Goal: Information Seeking & Learning: Learn about a topic

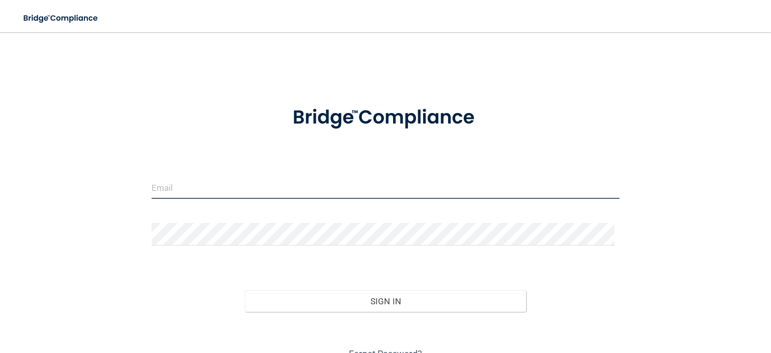
click at [310, 191] on input "email" at bounding box center [386, 187] width 468 height 23
type input "[EMAIL_ADDRESS][DOMAIN_NAME]"
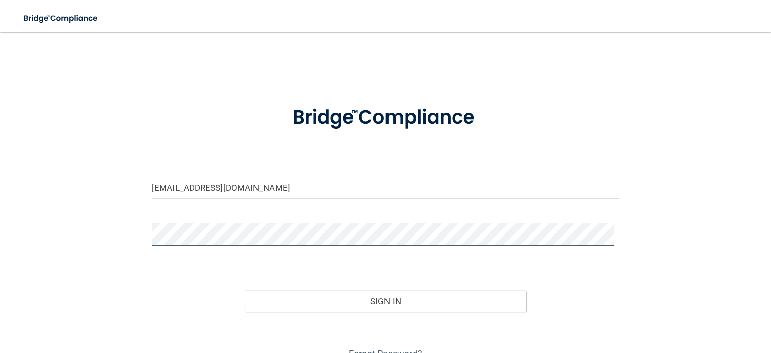
click at [245, 290] on button "Sign In" at bounding box center [385, 301] width 281 height 22
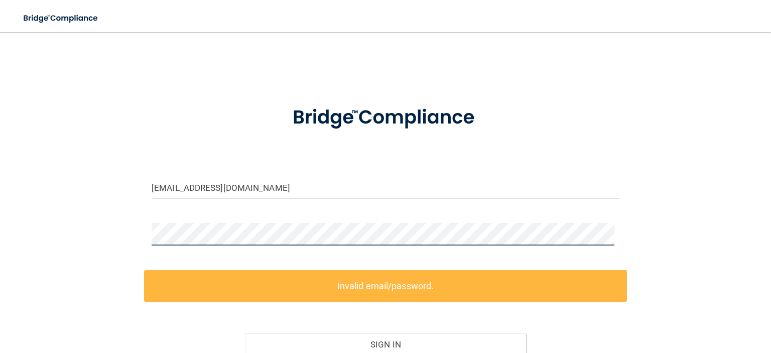
click at [107, 233] on div "kapuger2517@hotmail.com Invalid email/password. You don't have permission to ac…" at bounding box center [385, 223] width 731 height 363
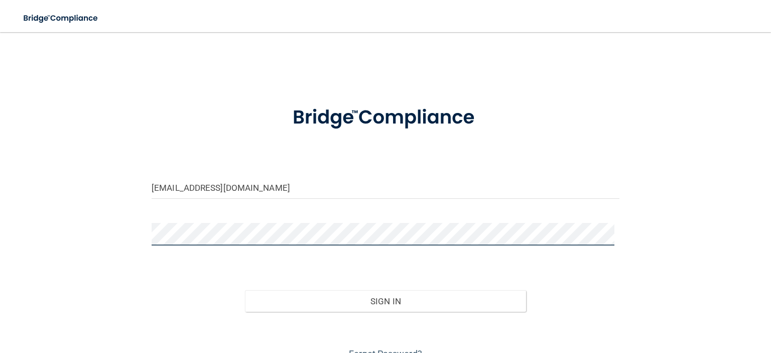
click at [245, 290] on button "Sign In" at bounding box center [385, 301] width 281 height 22
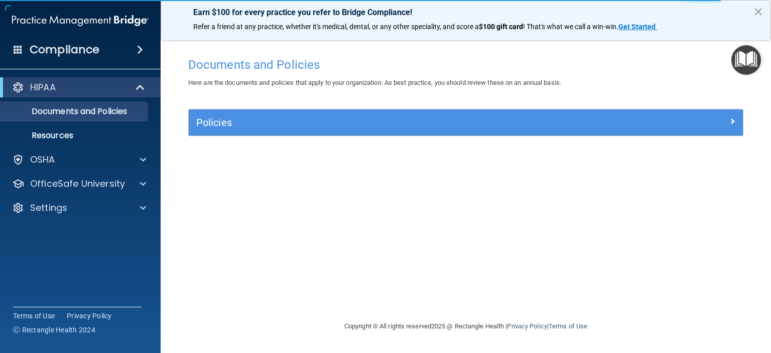
click at [751, 58] on img "Open Resource Center" at bounding box center [747, 60] width 30 height 30
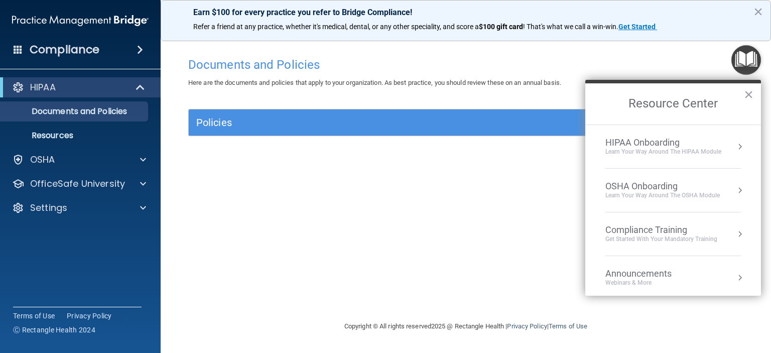
click at [627, 196] on div "Learn your way around the OSHA module" at bounding box center [663, 195] width 115 height 9
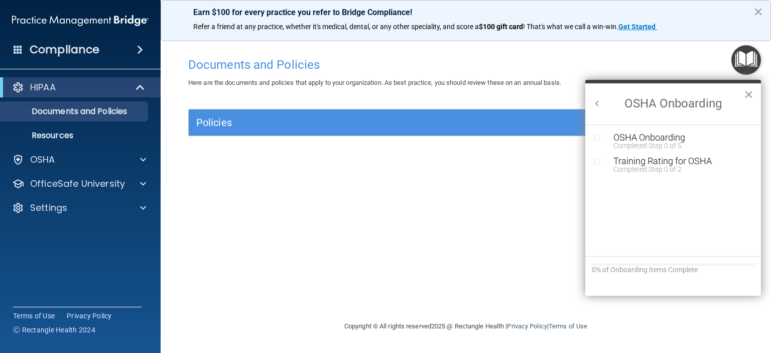
click at [598, 102] on button "Back to Resource Center Home" at bounding box center [598, 103] width 10 height 10
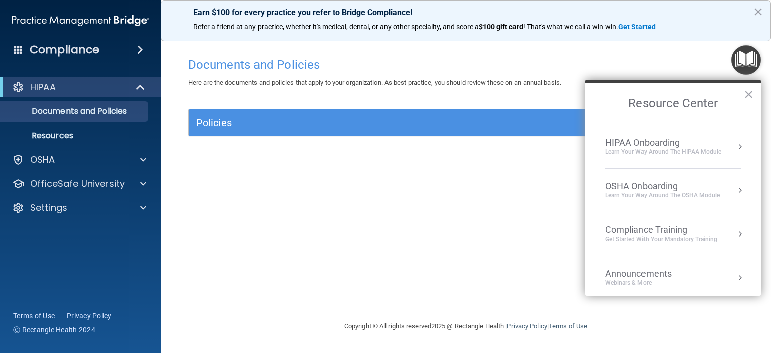
click at [625, 230] on div "Compliance Training" at bounding box center [662, 230] width 112 height 11
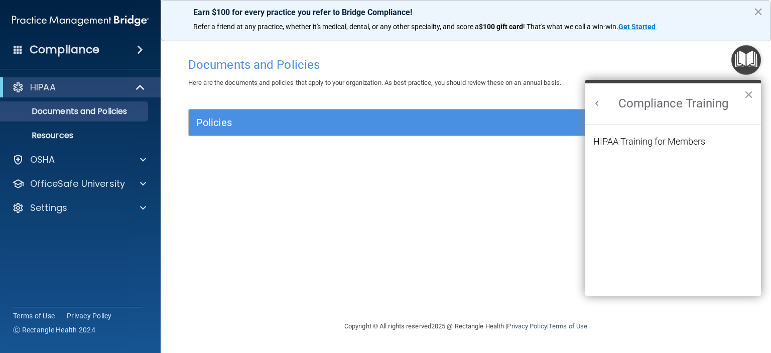
click at [625, 143] on div "HIPAA Training for Members" at bounding box center [650, 141] width 112 height 9
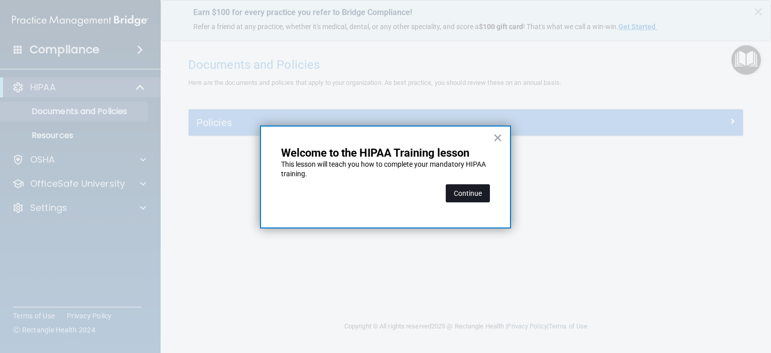
click at [469, 197] on button "Continue" at bounding box center [468, 193] width 44 height 18
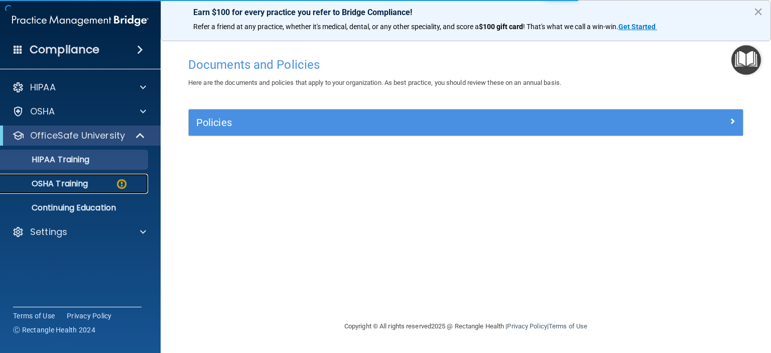
click at [88, 184] on p "OSHA Training" at bounding box center [47, 184] width 81 height 10
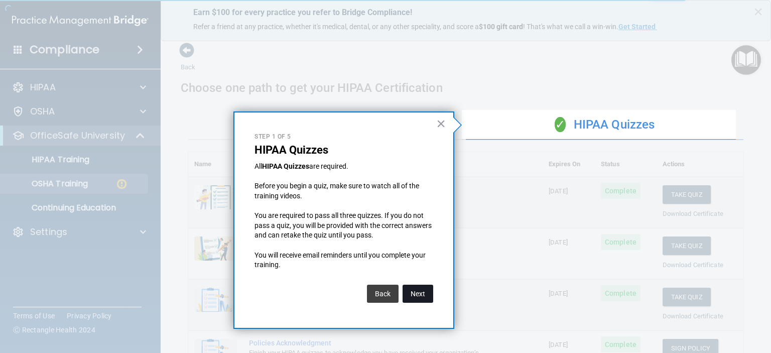
click at [418, 291] on button "Next" at bounding box center [418, 294] width 31 height 18
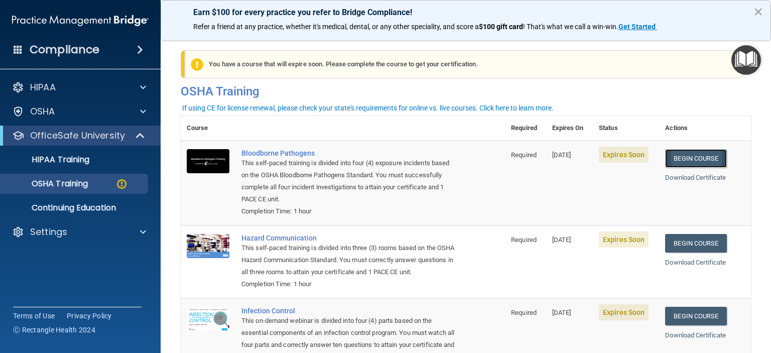
click at [704, 157] on link "Begin Course" at bounding box center [695, 158] width 61 height 19
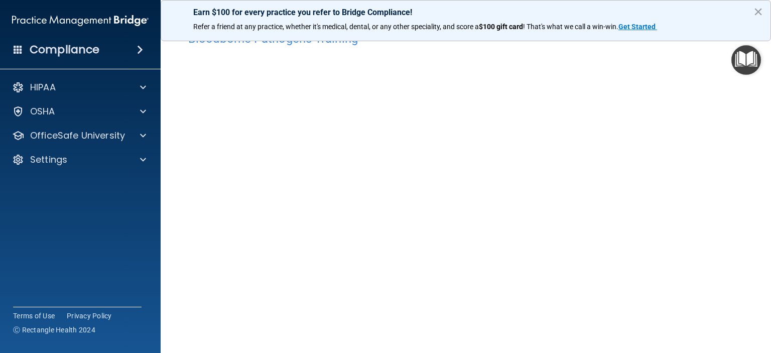
scroll to position [76, 0]
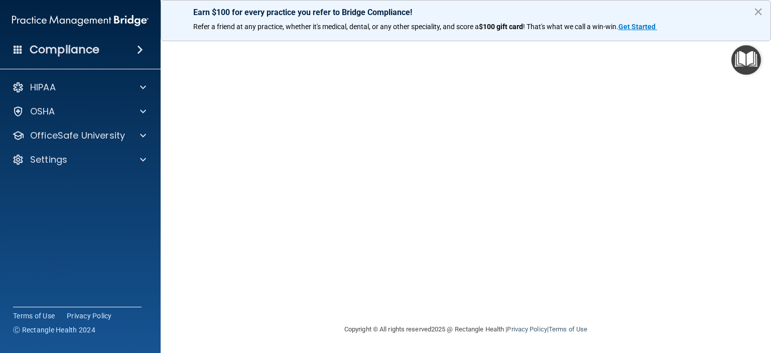
click at [301, 309] on div "Bloodborne Pathogens Training This course doesn’t expire until 09/30/2025. Are …" at bounding box center [466, 150] width 571 height 348
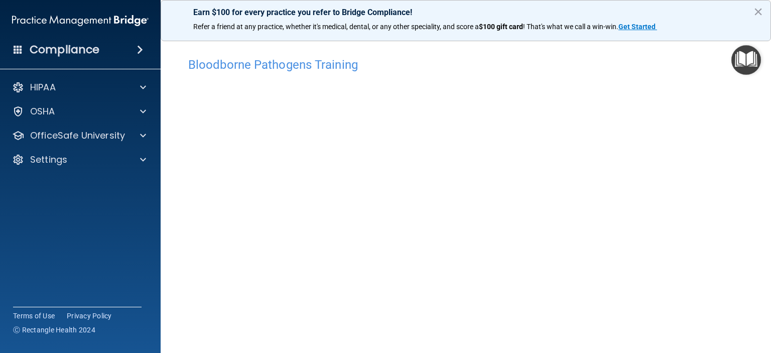
click at [752, 61] on img "Open Resource Center" at bounding box center [747, 60] width 30 height 30
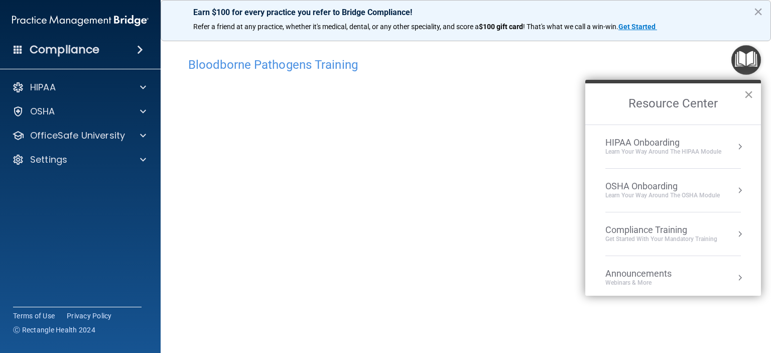
click at [749, 93] on button "×" at bounding box center [749, 94] width 10 height 16
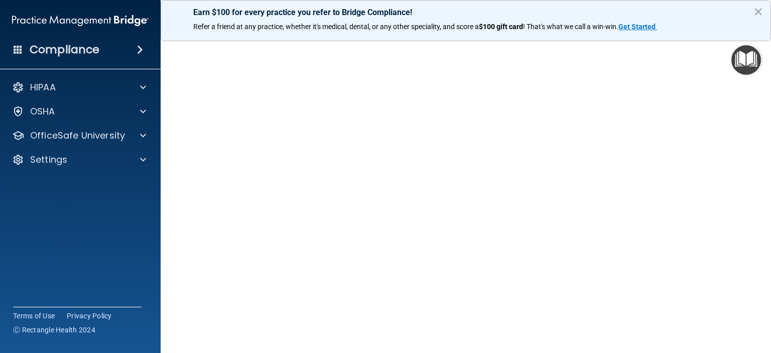
scroll to position [26, 0]
click at [740, 62] on img "Open Resource Center" at bounding box center [747, 60] width 30 height 30
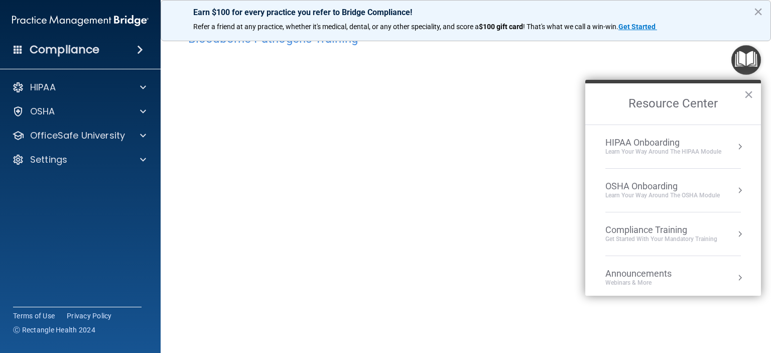
drag, startPoint x: 750, startPoint y: 95, endPoint x: 737, endPoint y: 92, distance: 13.4
click at [749, 95] on button "×" at bounding box center [749, 94] width 10 height 16
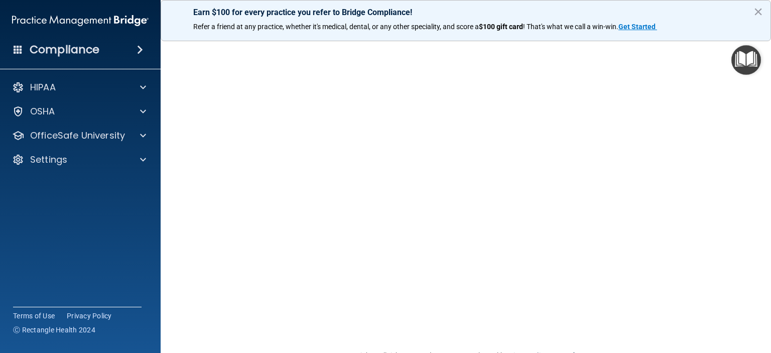
scroll to position [76, 0]
click at [744, 64] on img "Open Resource Center" at bounding box center [747, 60] width 30 height 30
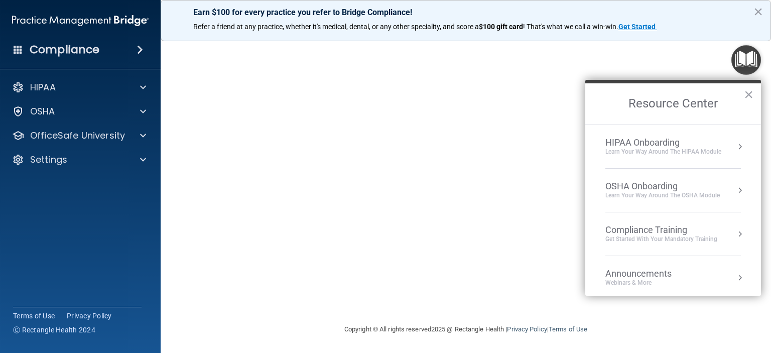
click at [750, 93] on button "×" at bounding box center [749, 94] width 10 height 16
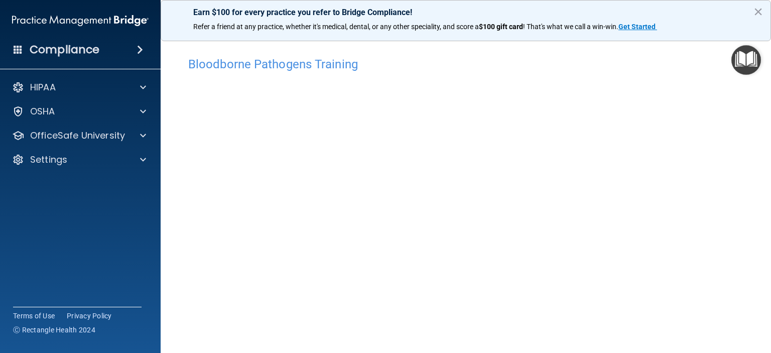
scroll to position [0, 0]
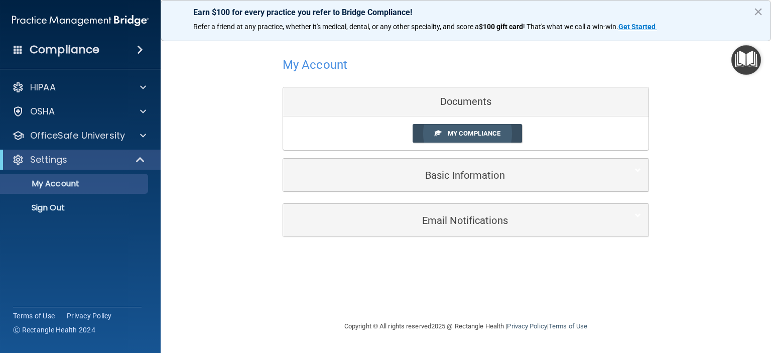
click at [468, 132] on span "My Compliance" at bounding box center [474, 134] width 53 height 8
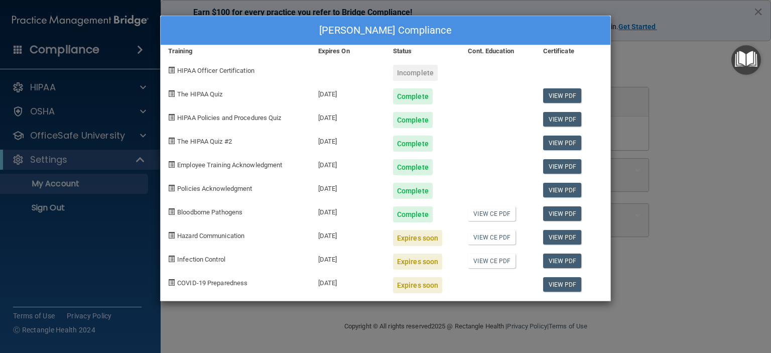
click at [233, 67] on span "HIPAA Officer Certification" at bounding box center [215, 71] width 77 height 8
click at [429, 73] on div "Incomplete" at bounding box center [415, 73] width 45 height 16
click at [740, 58] on img "Open Resource Center" at bounding box center [747, 60] width 30 height 30
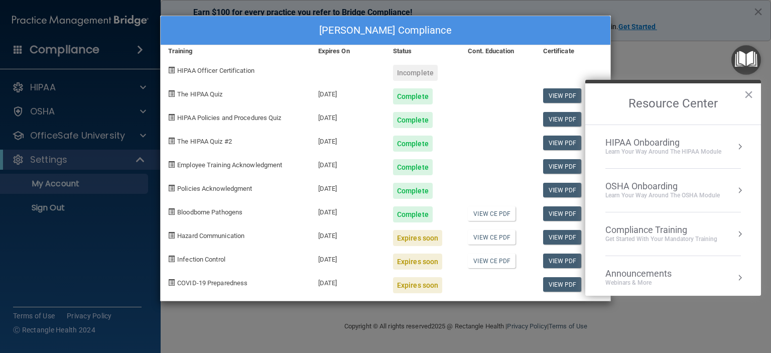
click at [631, 225] on div "Compliance Training" at bounding box center [662, 230] width 112 height 11
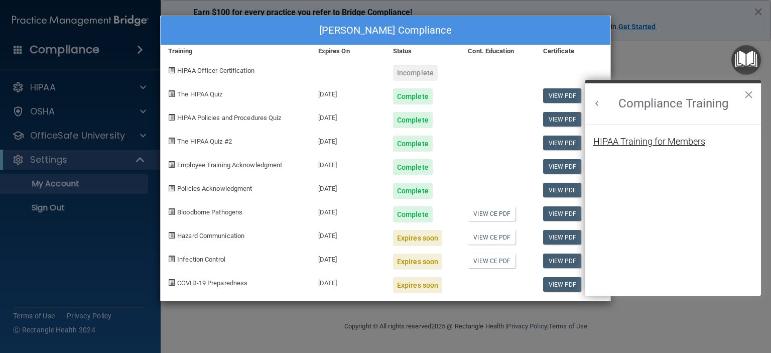
click at [631, 137] on div "HIPAA Training for Members" at bounding box center [650, 141] width 112 height 9
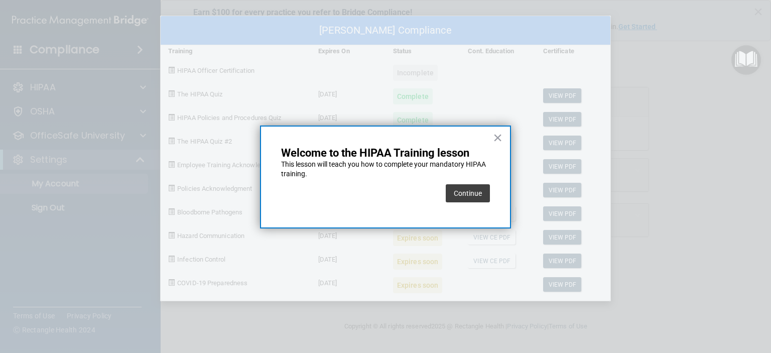
click at [460, 188] on button "Continue" at bounding box center [468, 193] width 44 height 18
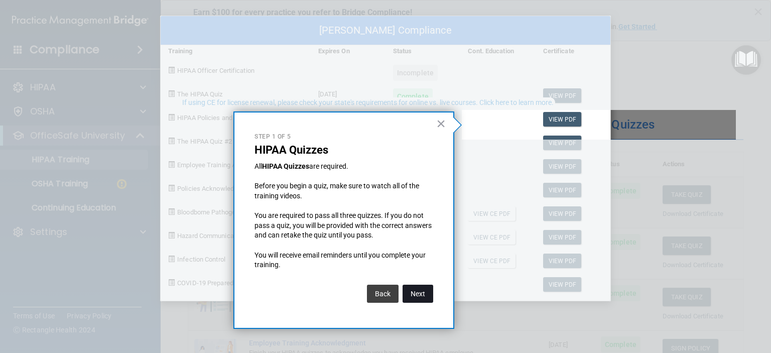
click at [423, 294] on button "Next" at bounding box center [418, 294] width 31 height 18
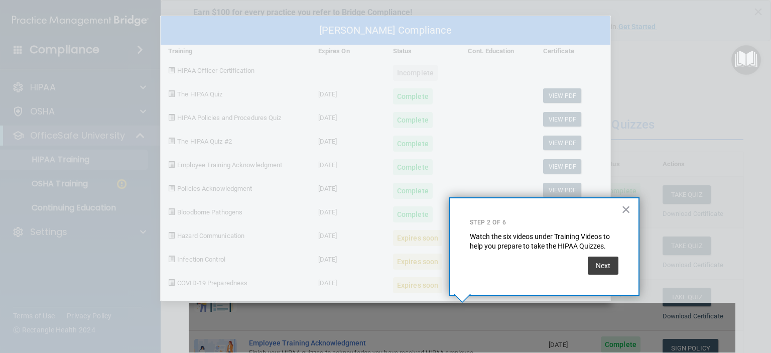
scroll to position [140, 0]
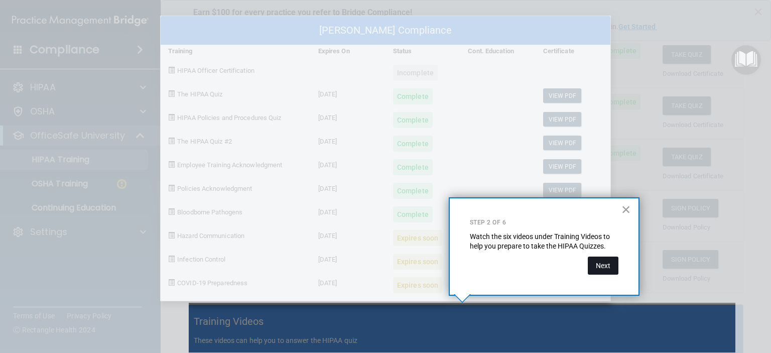
click at [598, 264] on button "Next" at bounding box center [603, 266] width 31 height 18
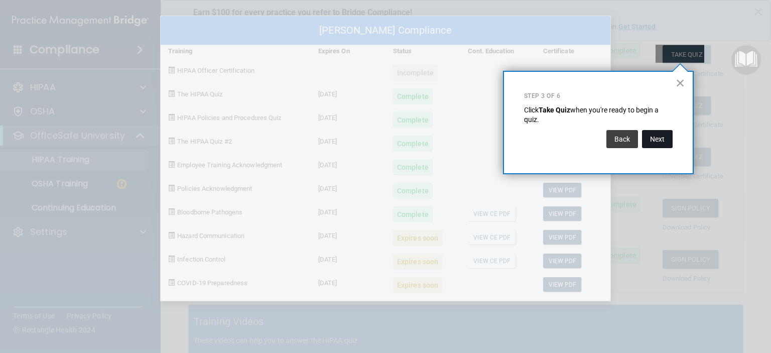
click at [654, 138] on button "Next" at bounding box center [657, 139] width 31 height 18
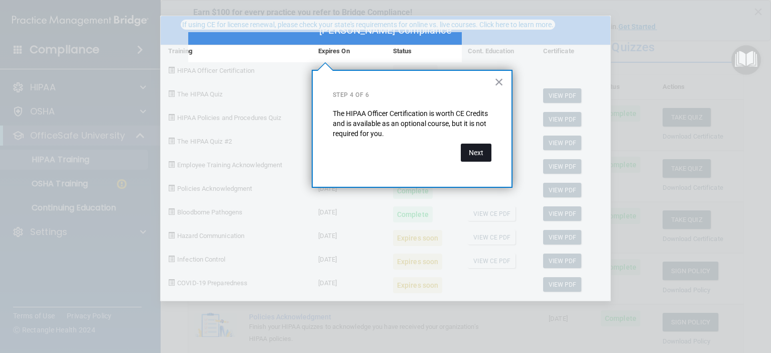
click at [478, 144] on button "Next" at bounding box center [476, 153] width 31 height 18
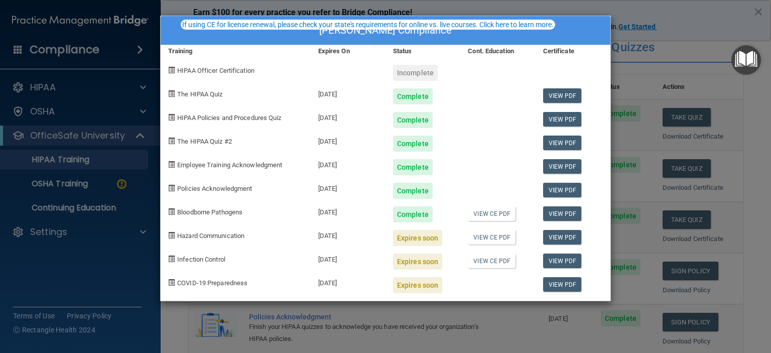
click at [404, 73] on div "Incomplete" at bounding box center [415, 73] width 45 height 16
click at [745, 61] on img "Open Resource Center" at bounding box center [747, 60] width 30 height 30
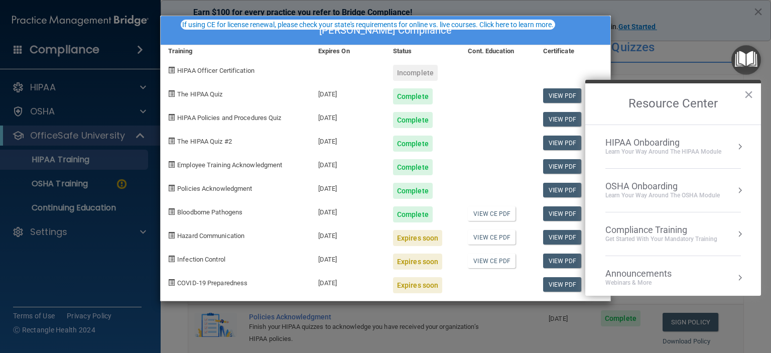
click at [637, 234] on div "Compliance Training" at bounding box center [662, 230] width 112 height 11
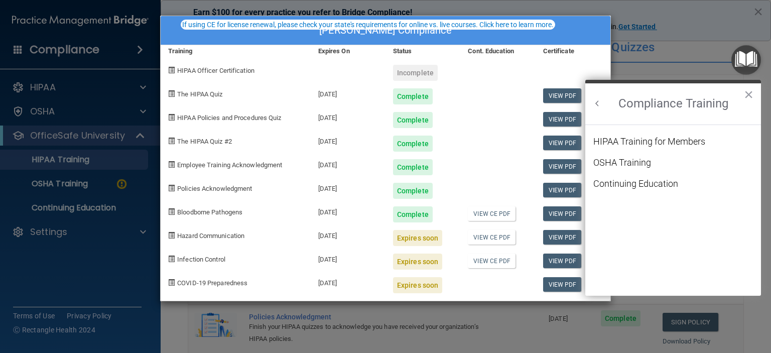
scroll to position [0, 0]
click at [629, 162] on div "OSHA Training" at bounding box center [623, 162] width 58 height 9
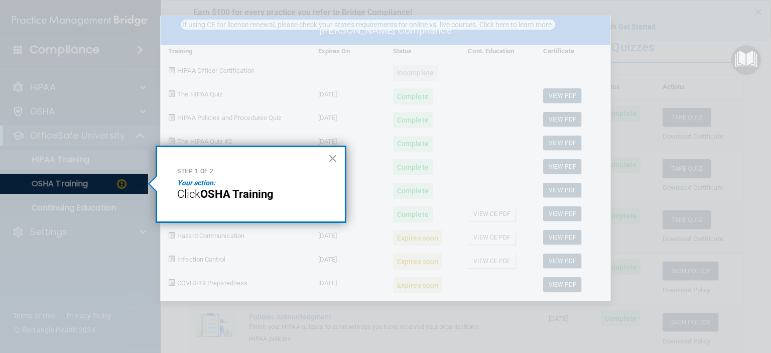
click at [232, 196] on strong "OSHA Training" at bounding box center [236, 194] width 73 height 13
click at [190, 184] on em "Your action:" at bounding box center [196, 183] width 38 height 8
click at [103, 183] on div "Reina Peralta's Compliance Training Expires On Status Cont. Education Certifica…" at bounding box center [385, 176] width 771 height 353
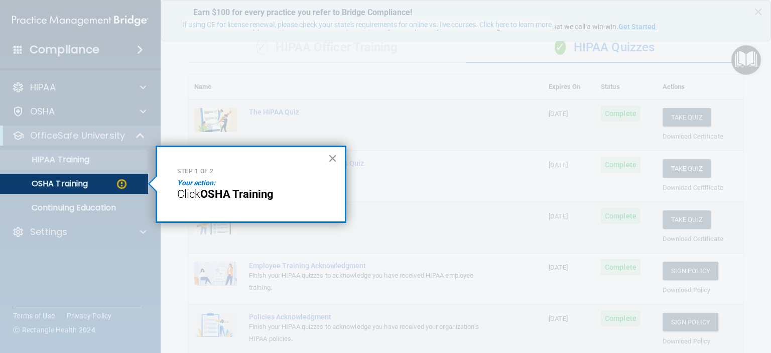
click at [330, 156] on button "×" at bounding box center [333, 158] width 10 height 16
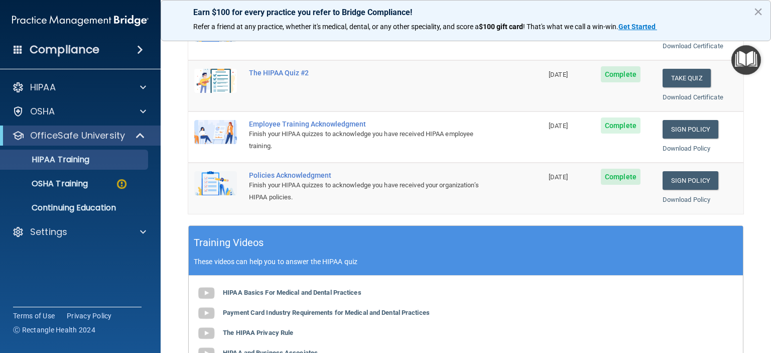
scroll to position [278, 0]
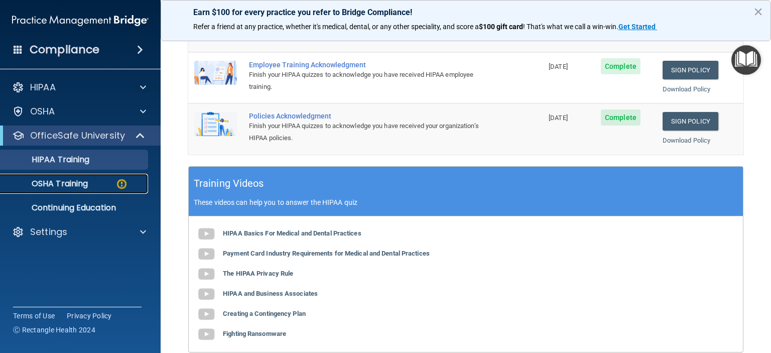
click at [82, 188] on p "OSHA Training" at bounding box center [47, 184] width 81 height 10
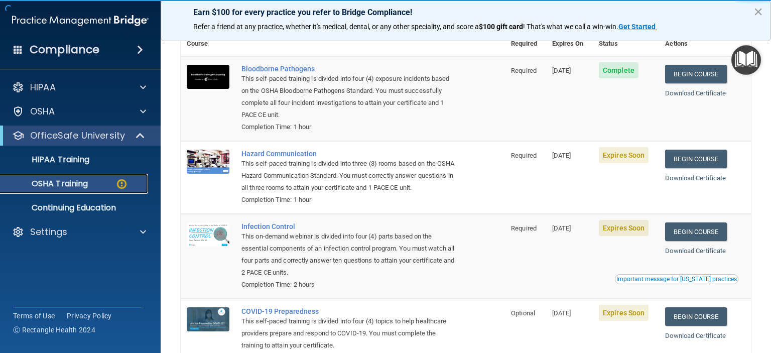
scroll to position [68, 0]
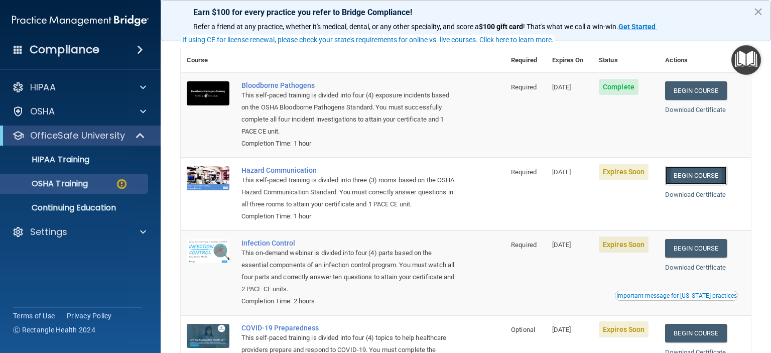
click at [685, 177] on link "Begin Course" at bounding box center [695, 175] width 61 height 19
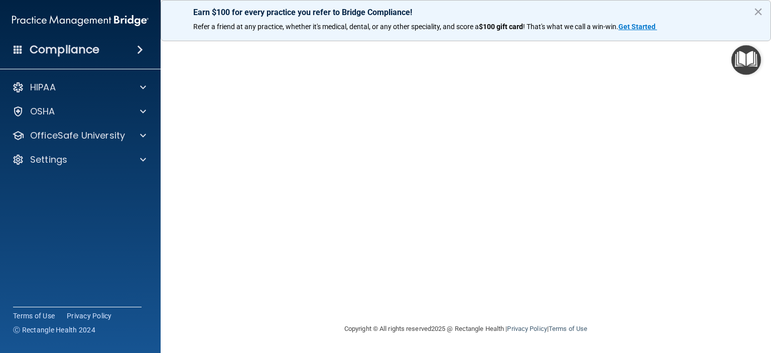
scroll to position [24, 0]
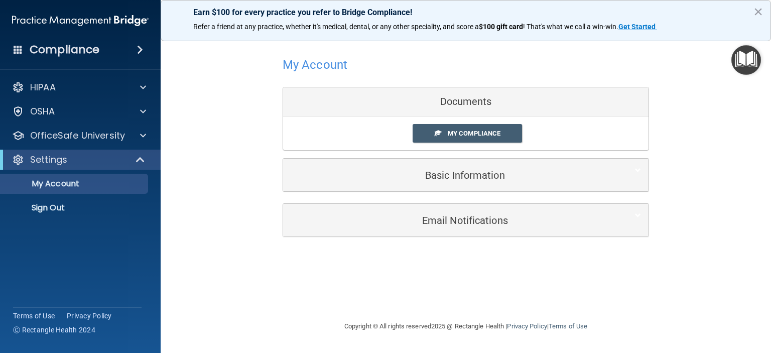
click at [746, 63] on img "Open Resource Center" at bounding box center [747, 60] width 30 height 30
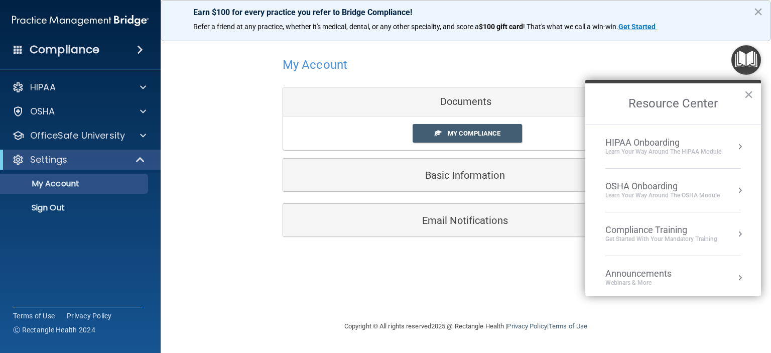
click at [644, 228] on div "Compliance Training" at bounding box center [662, 230] width 112 height 11
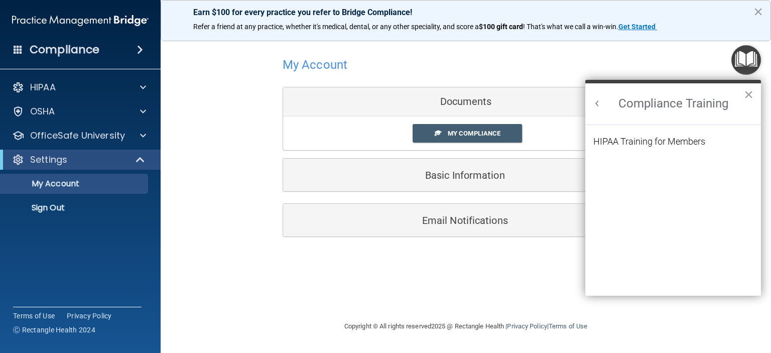
click at [658, 146] on li "HIPAA Training for Members" at bounding box center [674, 147] width 160 height 21
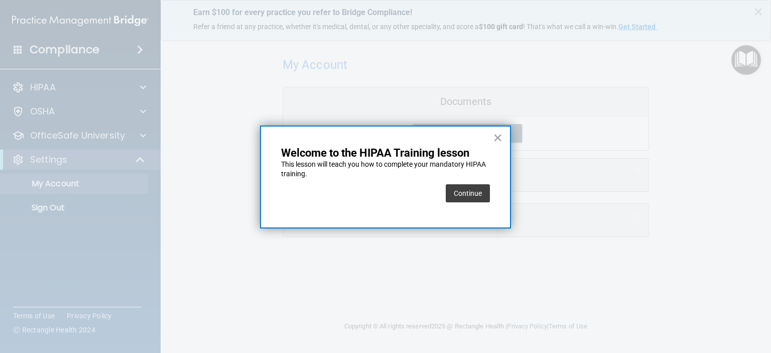
click at [458, 190] on button "Continue" at bounding box center [468, 193] width 44 height 18
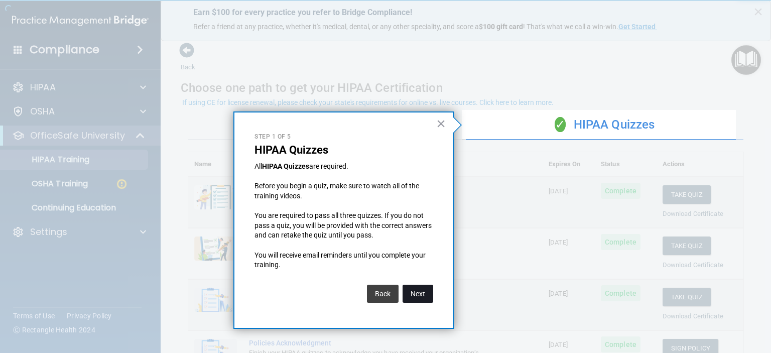
click at [417, 291] on button "Next" at bounding box center [418, 294] width 31 height 18
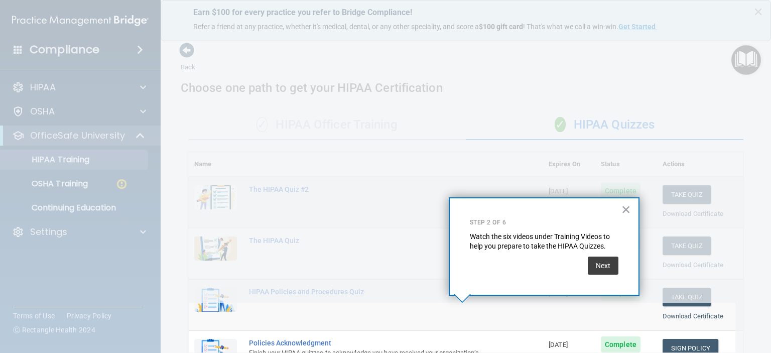
scroll to position [140, 0]
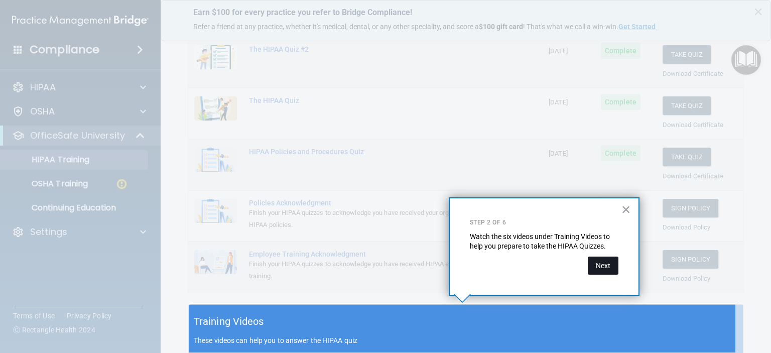
click at [598, 267] on button "Next" at bounding box center [603, 266] width 31 height 18
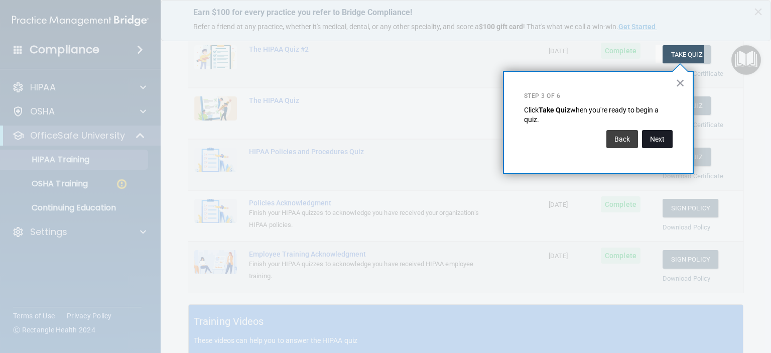
click at [659, 139] on button "Next" at bounding box center [657, 139] width 31 height 18
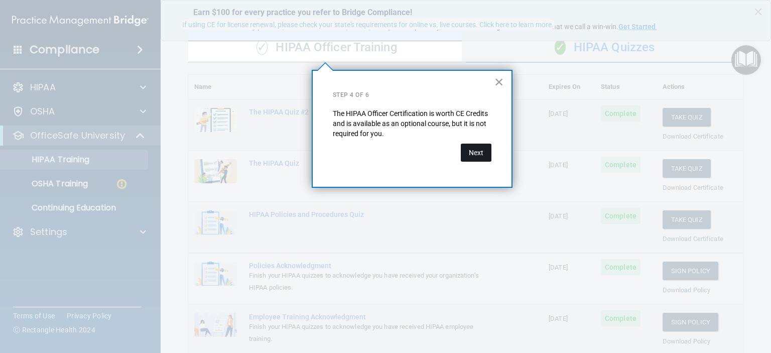
click at [472, 157] on button "Next" at bounding box center [476, 153] width 31 height 18
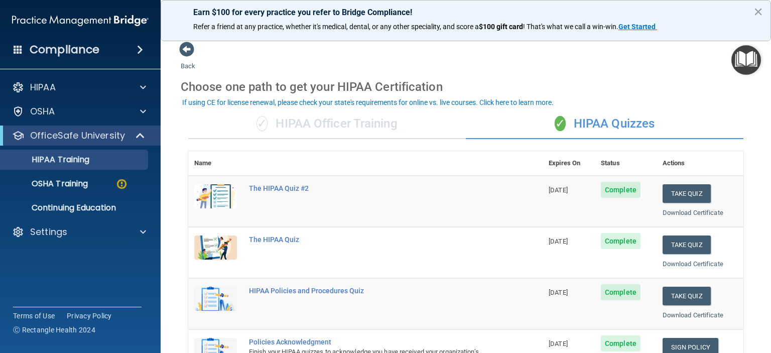
scroll to position [0, 0]
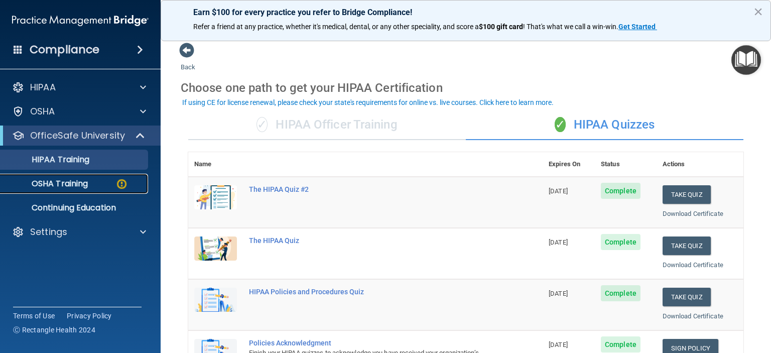
click at [78, 184] on p "OSHA Training" at bounding box center [47, 184] width 81 height 10
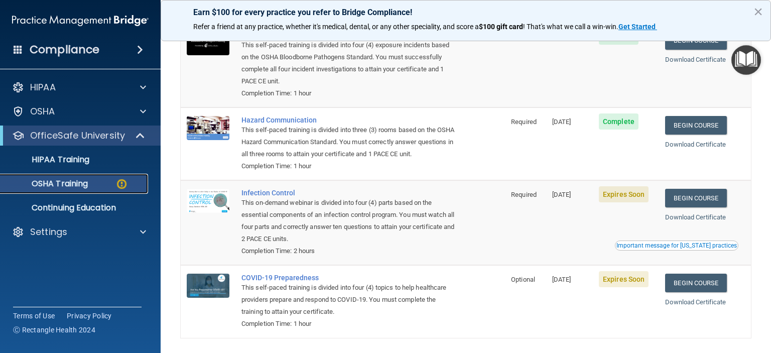
scroll to position [168, 0]
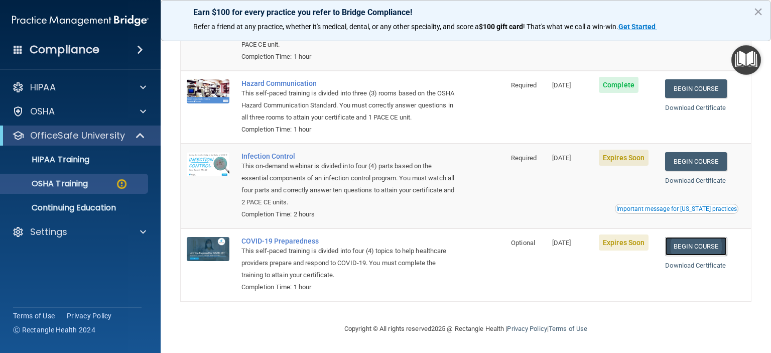
click at [678, 247] on link "Begin Course" at bounding box center [695, 246] width 61 height 19
